Goal: Find specific page/section: Find specific page/section

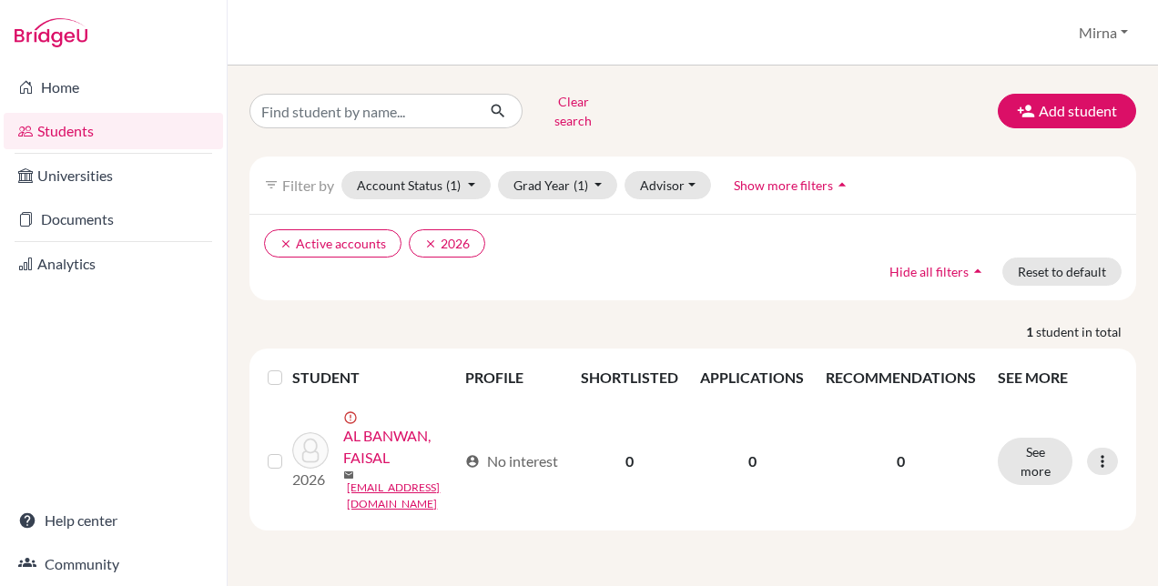
click at [412, 98] on input "Find student by name..." at bounding box center [362, 111] width 226 height 35
type input "abdulaziz"
click button "submit" at bounding box center [498, 111] width 48 height 35
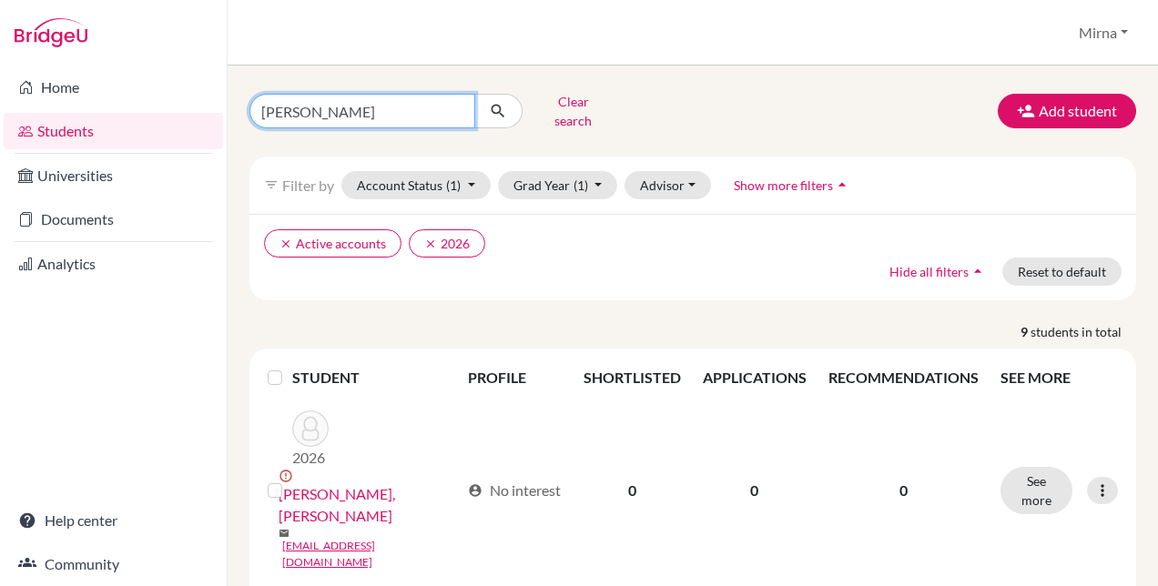
click at [412, 98] on input "abdulaziz" at bounding box center [362, 111] width 226 height 35
type input "[PERSON_NAME]"
click button "submit" at bounding box center [498, 111] width 48 height 35
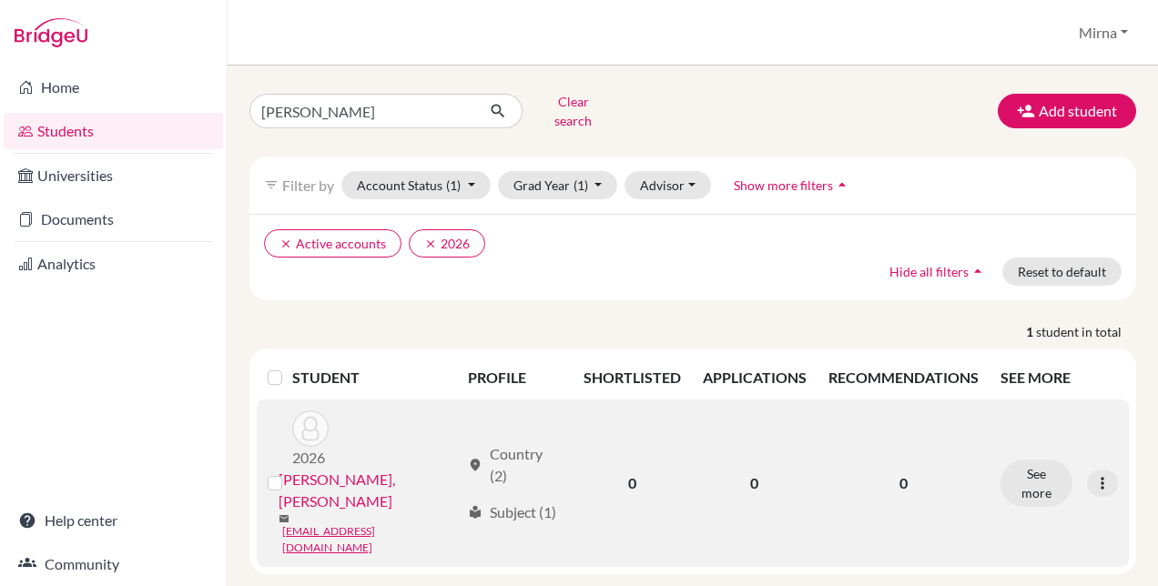
click at [364, 469] on link "[PERSON_NAME], [PERSON_NAME]" at bounding box center [369, 491] width 181 height 44
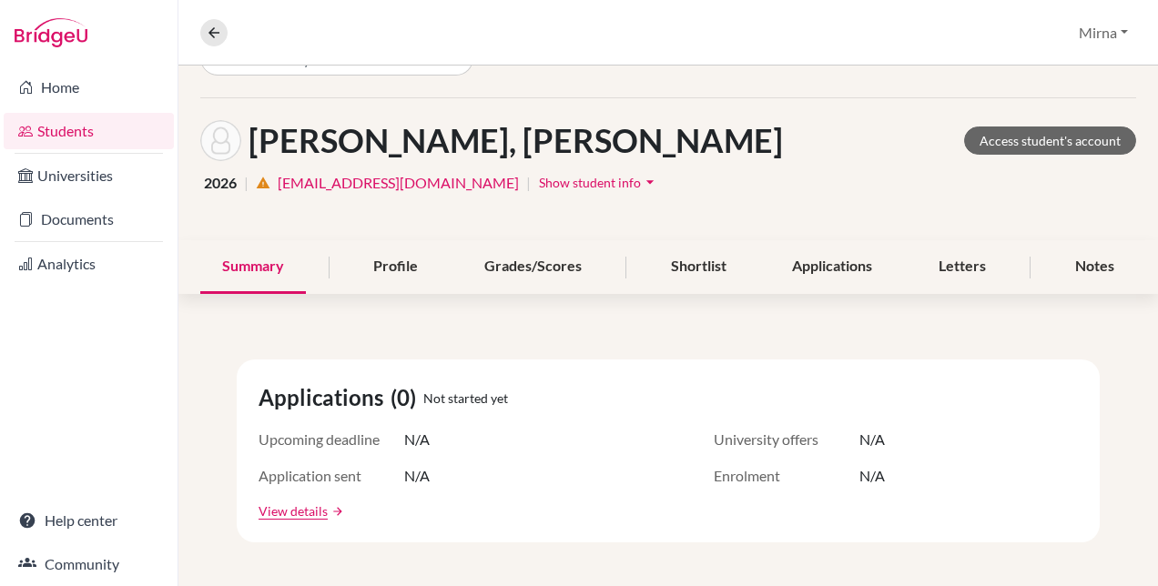
scroll to position [47, 0]
click at [1084, 139] on link "Access student's account" at bounding box center [1050, 140] width 172 height 28
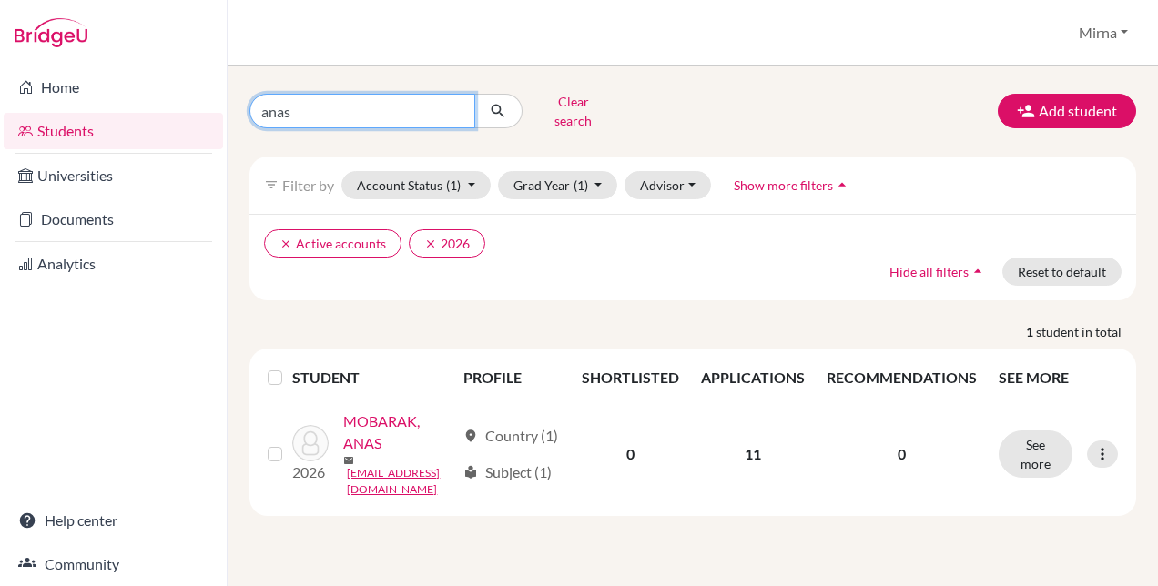
click at [451, 99] on input "anas" at bounding box center [362, 111] width 226 height 35
click at [451, 99] on input "Find student by name..." at bounding box center [362, 111] width 226 height 35
type input "bouericky"
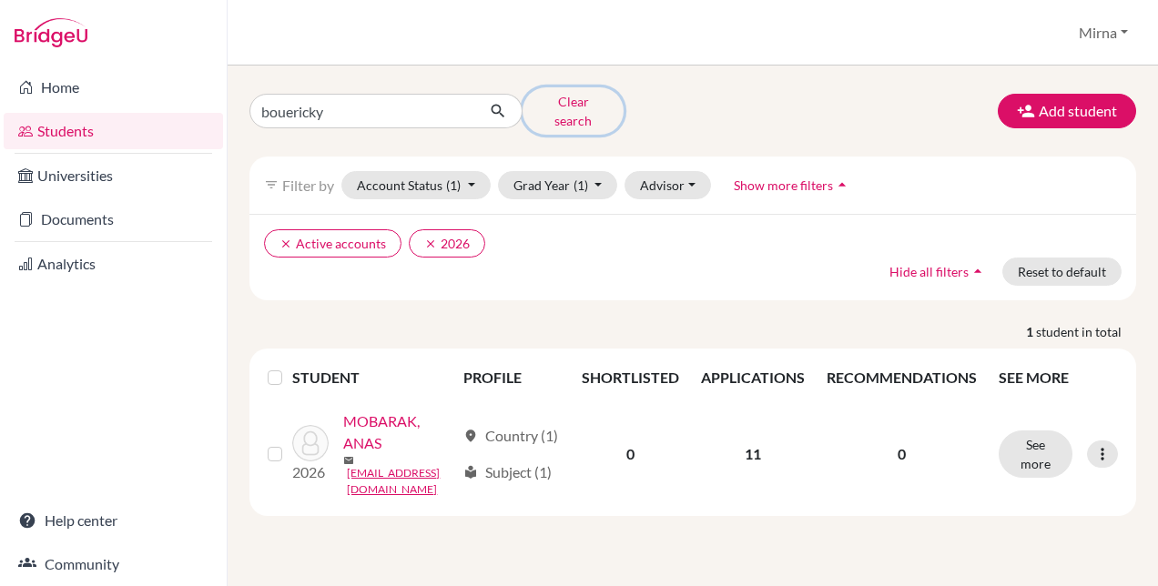
click at [595, 113] on button "Clear search" at bounding box center [573, 110] width 101 height 47
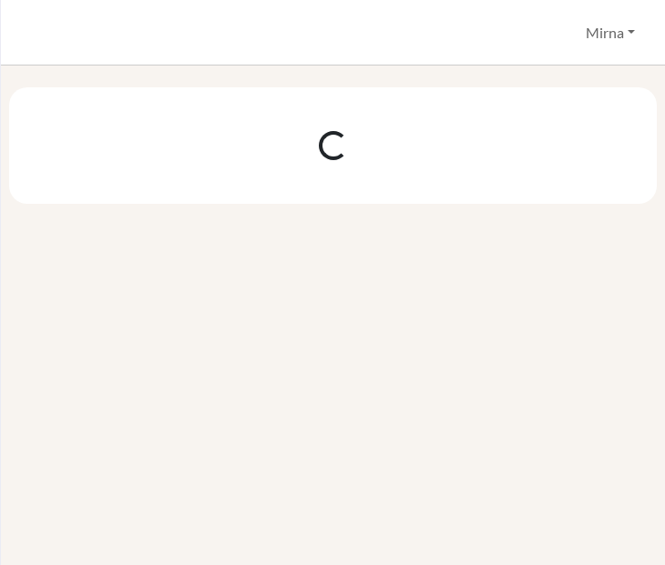
click at [362, 346] on div at bounding box center [333, 316] width 664 height 500
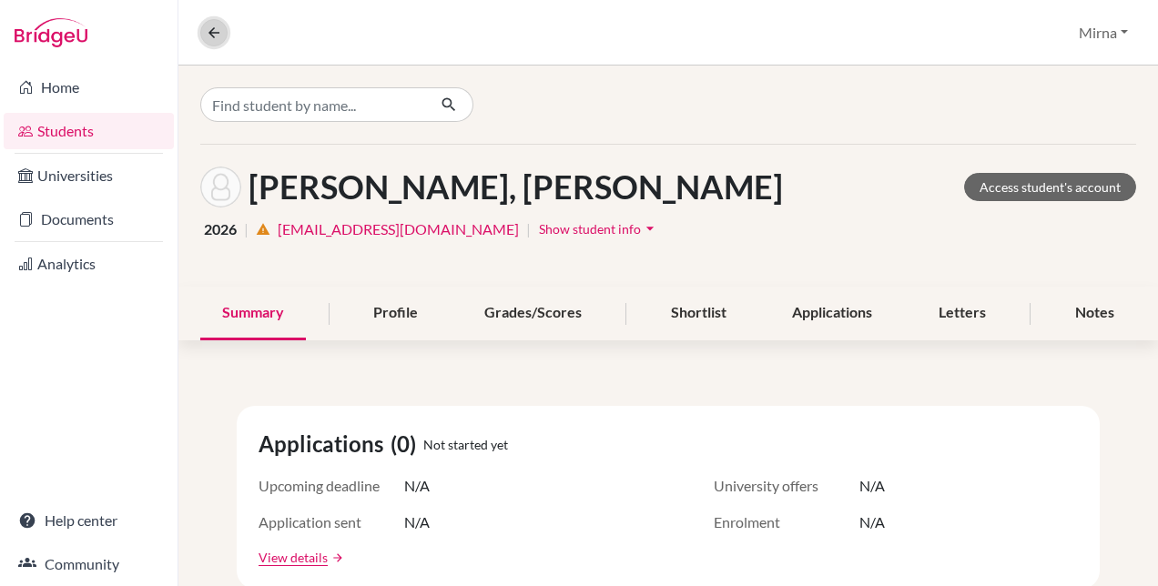
click at [200, 25] on button at bounding box center [213, 32] width 27 height 27
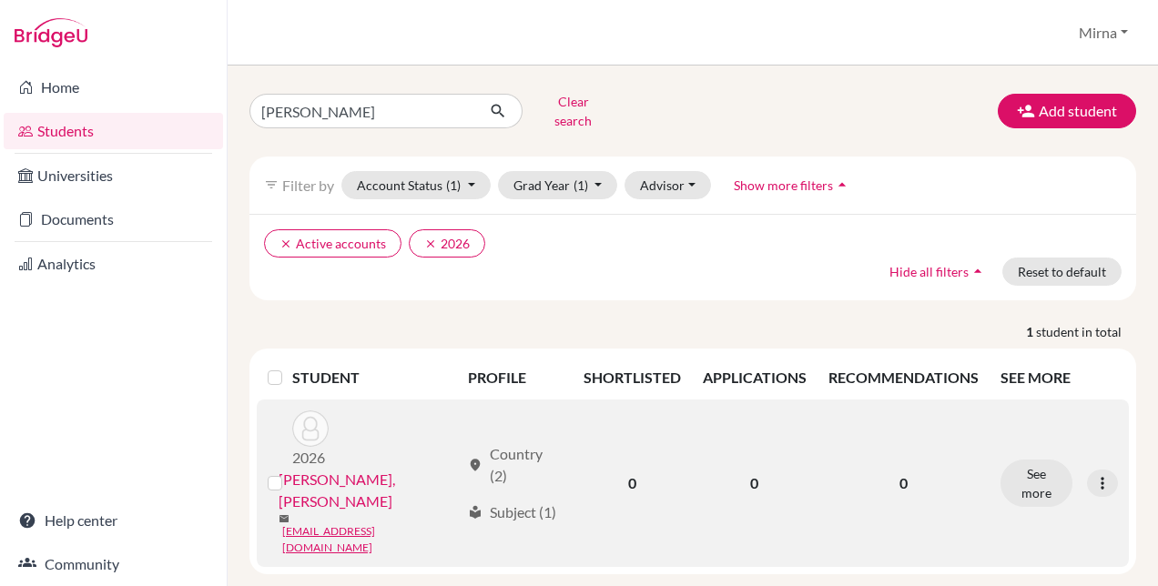
click at [350, 469] on link "[PERSON_NAME], [PERSON_NAME]" at bounding box center [369, 491] width 181 height 44
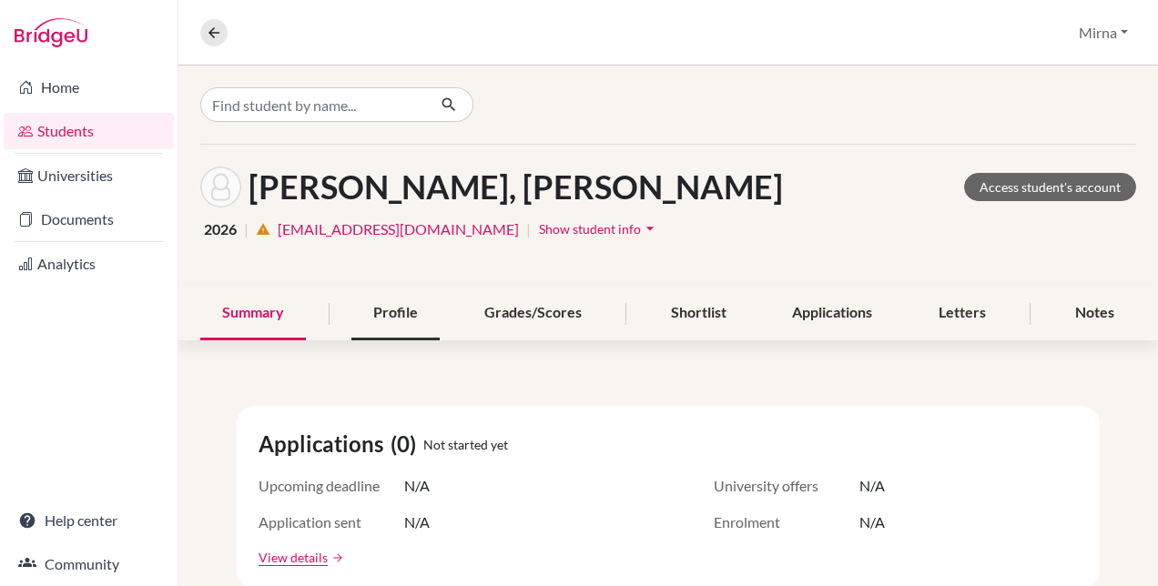
click at [379, 317] on div "Profile" at bounding box center [395, 314] width 88 height 54
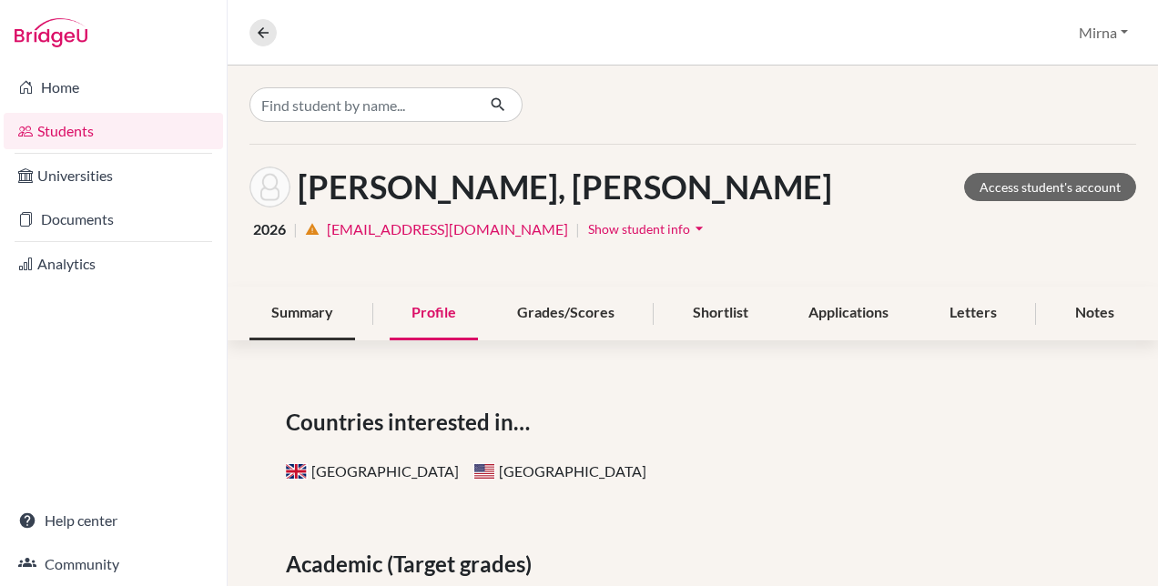
click at [328, 325] on div "Summary" at bounding box center [302, 314] width 106 height 54
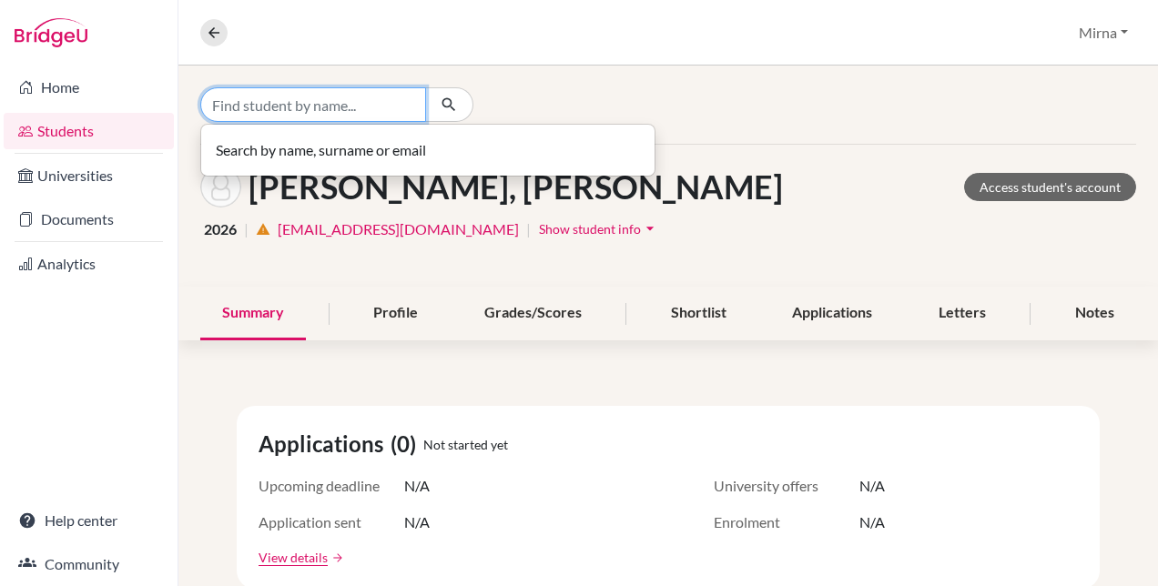
click at [272, 98] on input "Find student by name..." at bounding box center [313, 104] width 226 height 35
type input "anas"
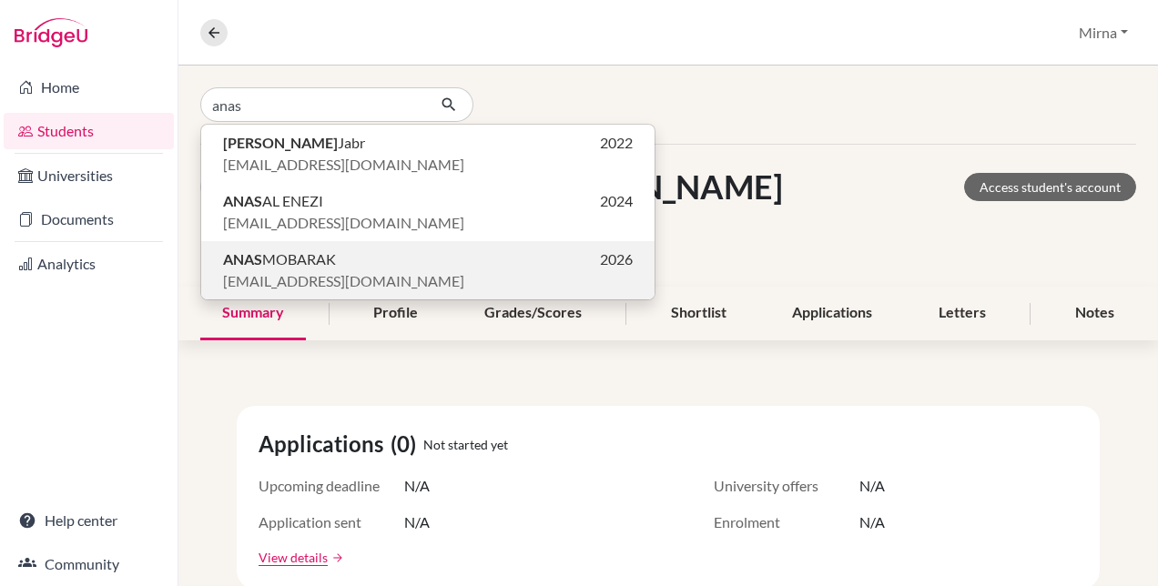
click at [274, 281] on span "[EMAIL_ADDRESS][DOMAIN_NAME]" at bounding box center [343, 281] width 241 height 22
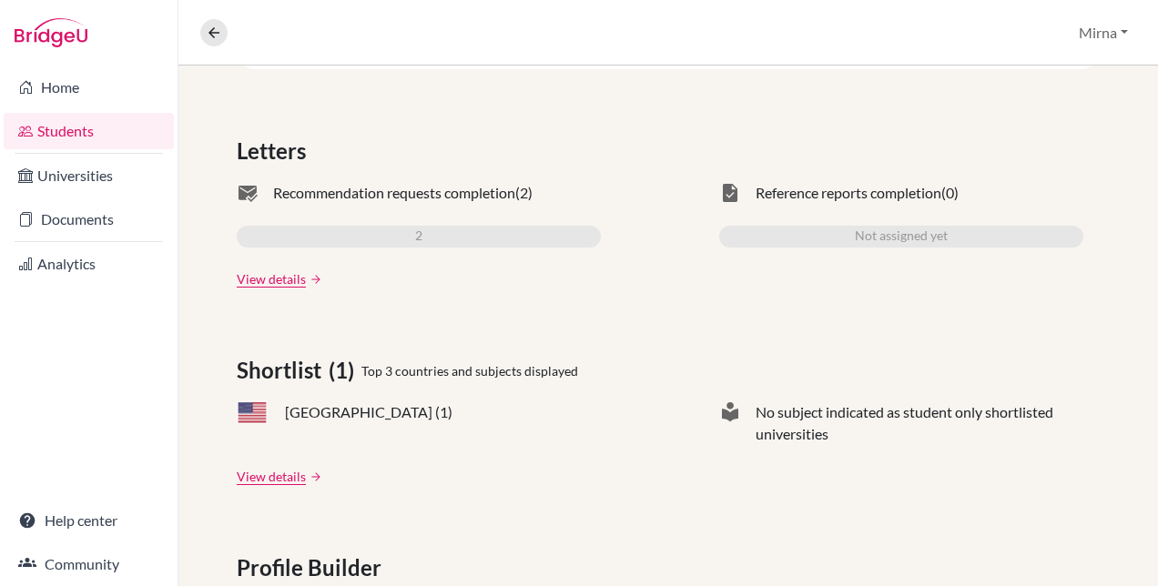
scroll to position [260, 0]
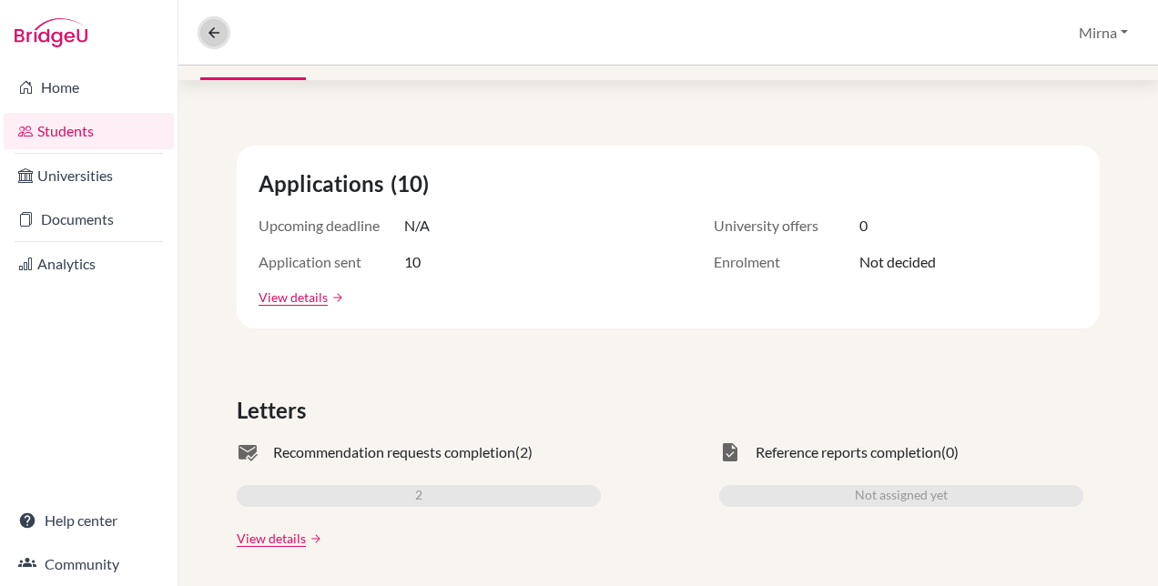
click at [206, 35] on icon at bounding box center [214, 33] width 16 height 16
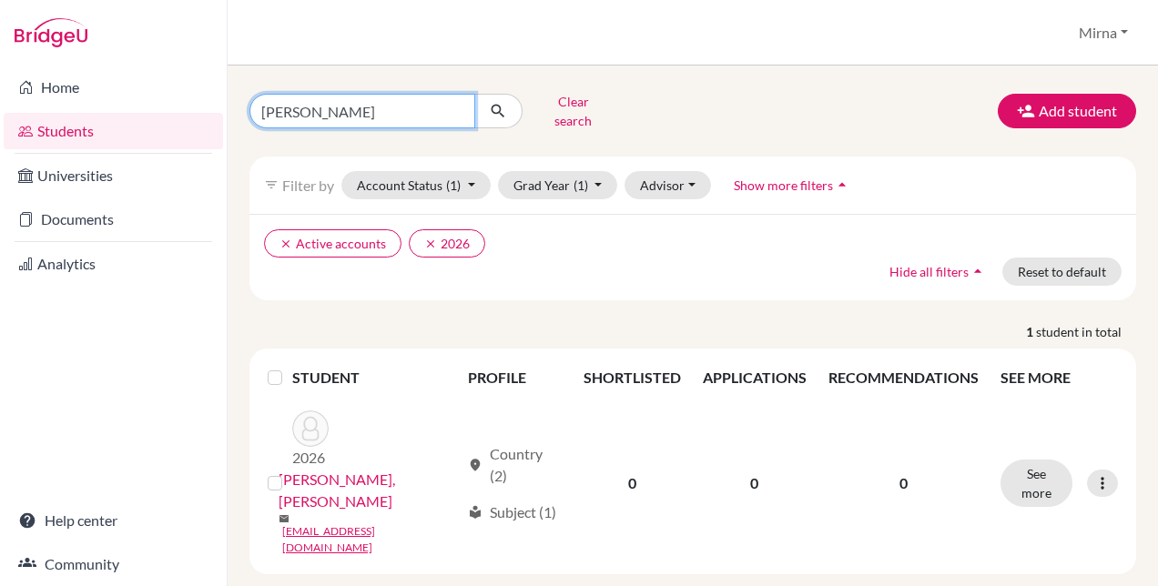
click at [430, 121] on input "[PERSON_NAME]" at bounding box center [362, 111] width 226 height 35
type input "anas"
click button "submit" at bounding box center [498, 111] width 48 height 35
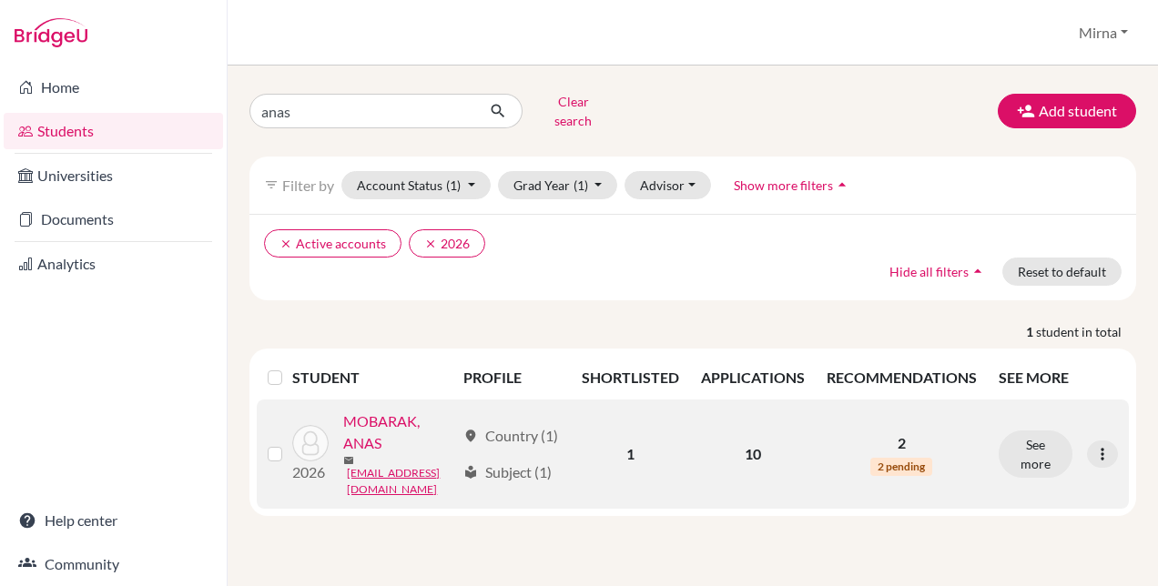
click at [343, 454] on link "MOBARAK, ANAS" at bounding box center [398, 433] width 111 height 44
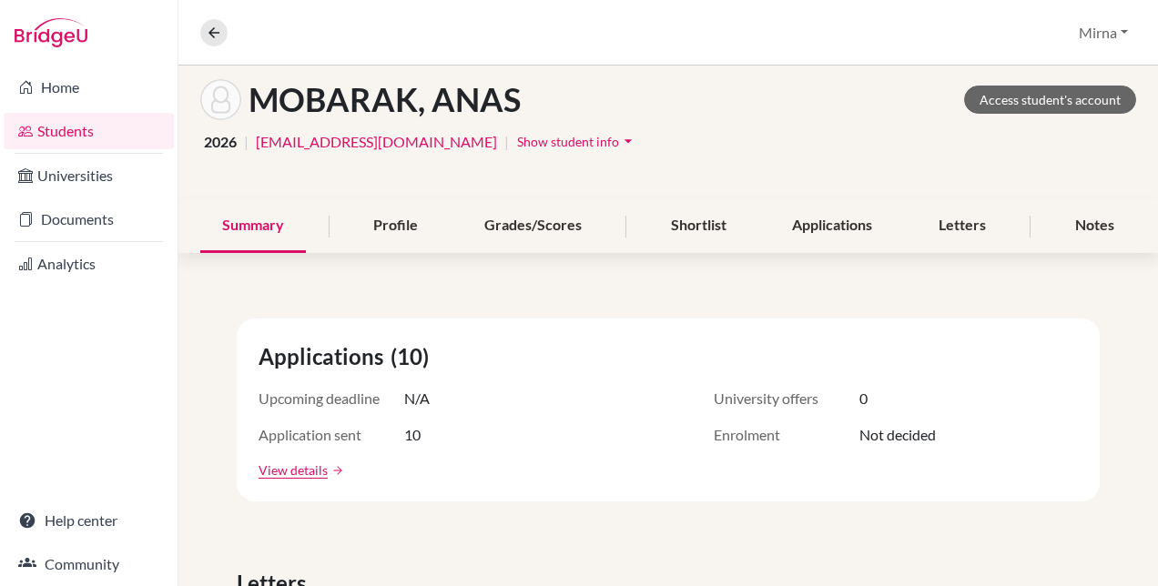
scroll to position [95, 0]
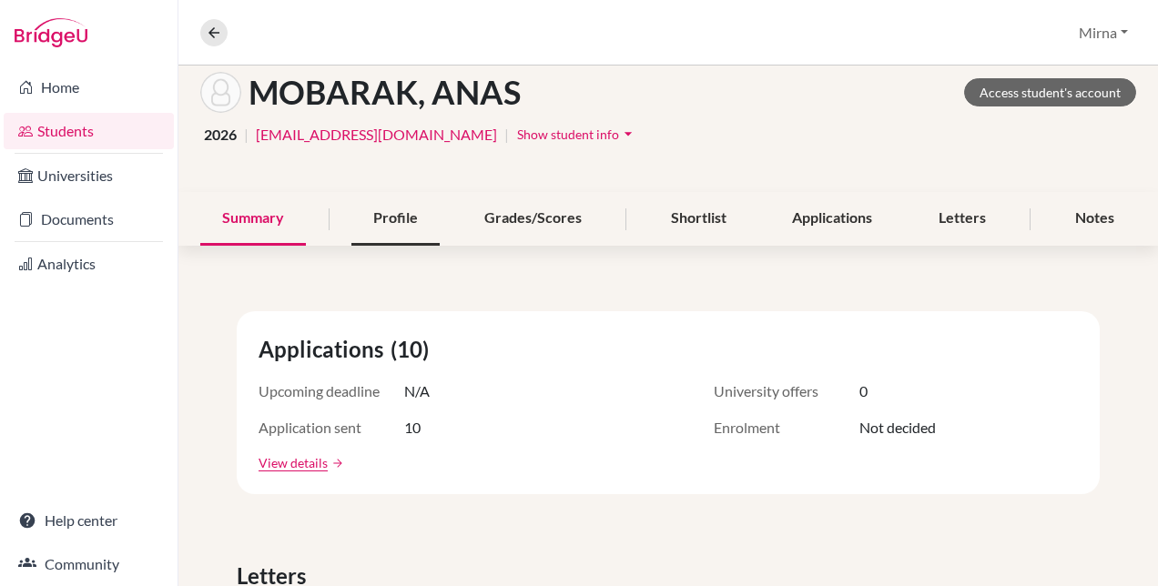
click at [375, 229] on div "Profile" at bounding box center [395, 219] width 88 height 54
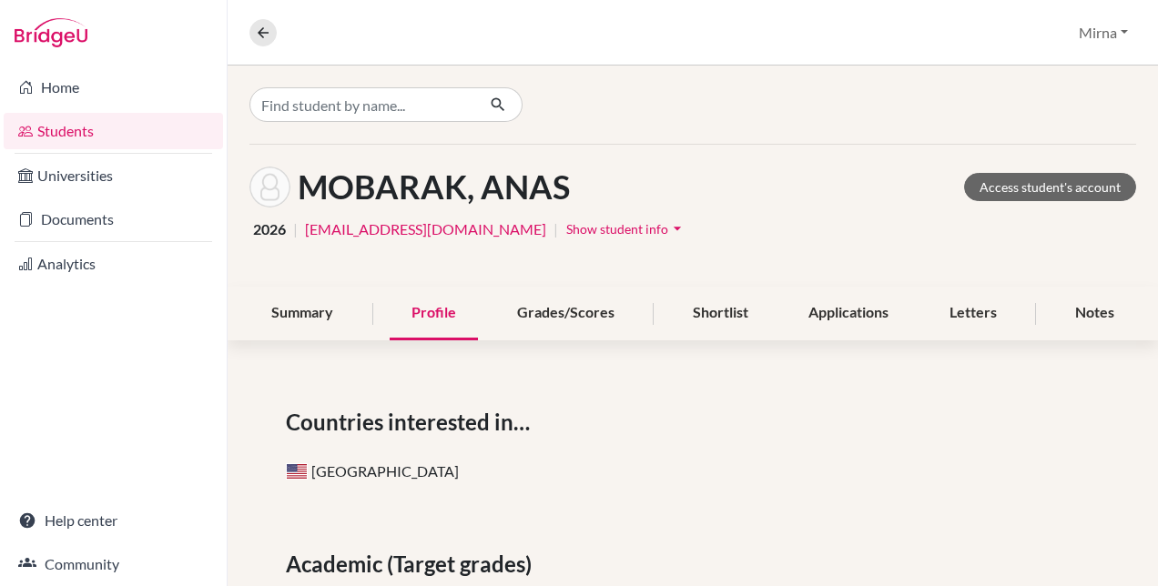
click at [318, 342] on div "MOBARAK, ANAS Access student's account 2026 | [EMAIL_ADDRESS][DOMAIN_NAME] | Sh…" at bounding box center [693, 524] width 931 height 916
click at [300, 326] on div "Summary" at bounding box center [302, 314] width 106 height 54
